Goal: Browse casually: Explore the website without a specific task or goal

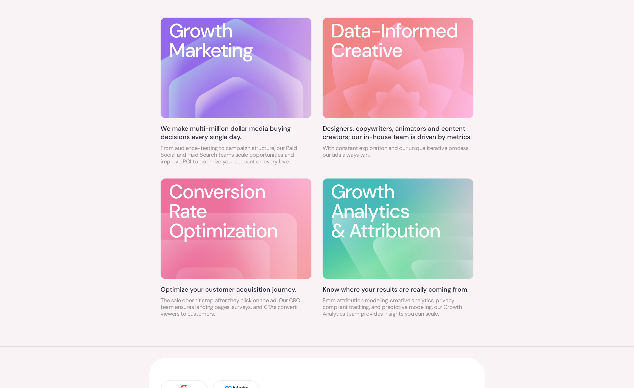
scroll to position [476, 0]
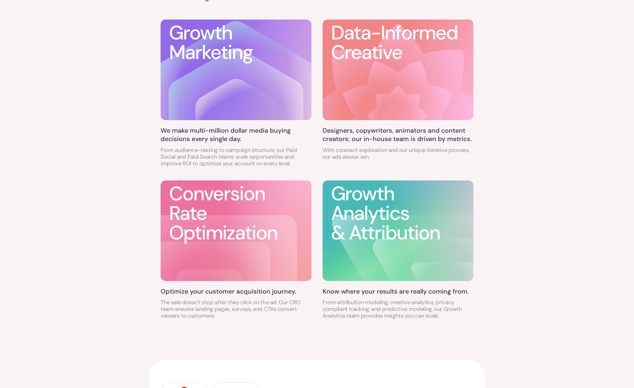
click at [233, 82] on icon at bounding box center [236, 124] width 81 height 90
